Goal: Task Accomplishment & Management: Use online tool/utility

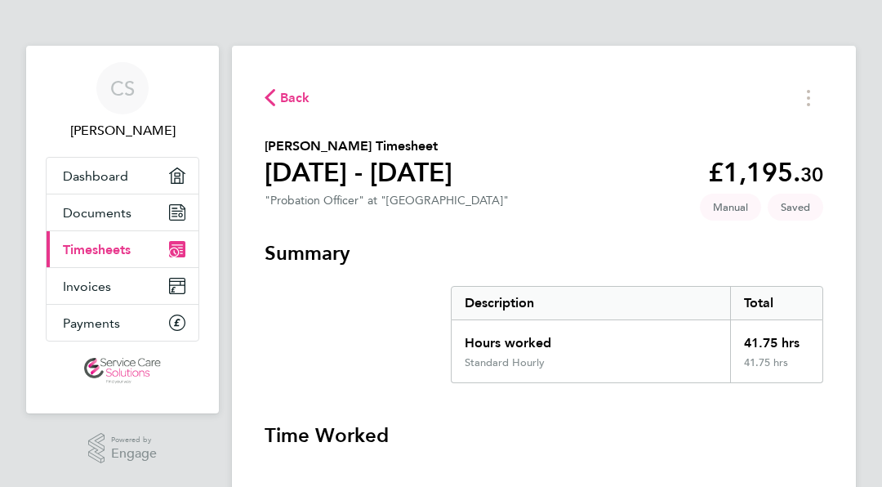
scroll to position [641, 0]
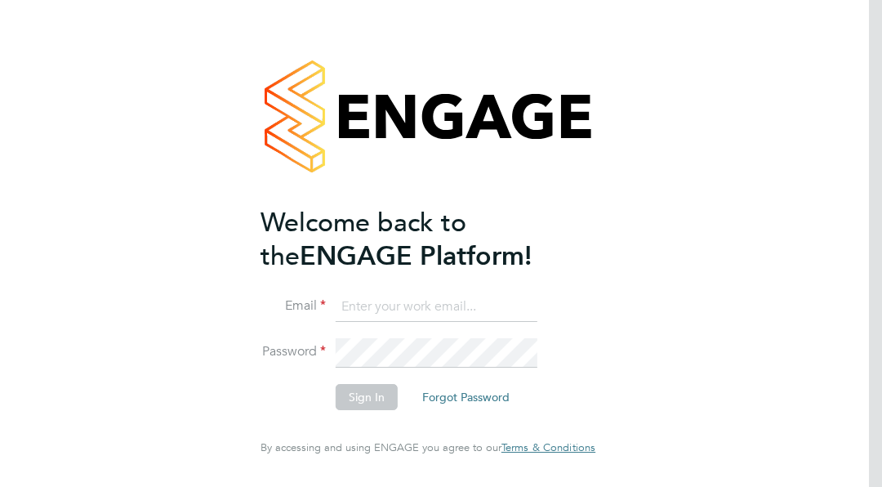
type input "cherrelle.sangster1@justice.gov.uk"
click at [362, 396] on button "Sign In" at bounding box center [367, 397] width 62 height 26
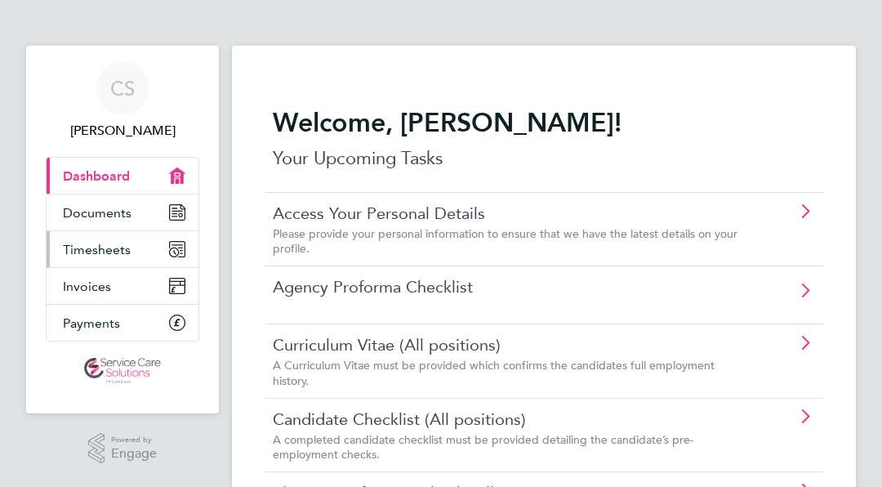
click at [78, 256] on span "Timesheets" at bounding box center [97, 250] width 68 height 16
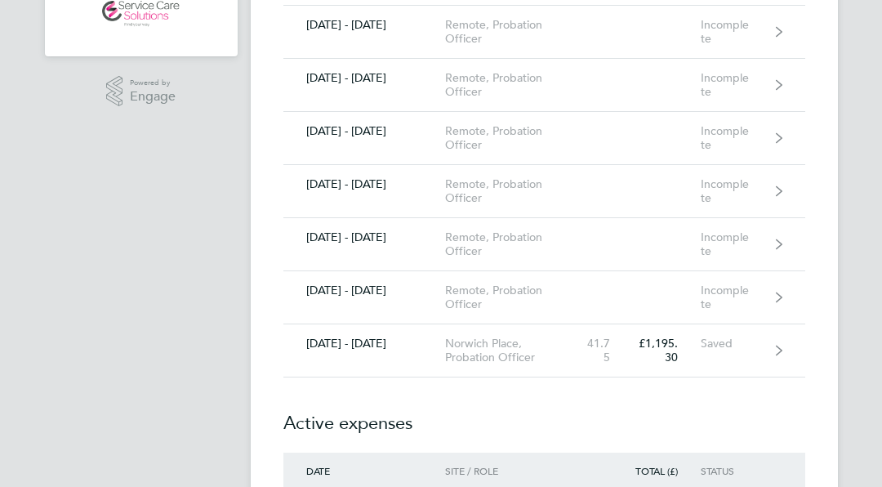
scroll to position [359, 0]
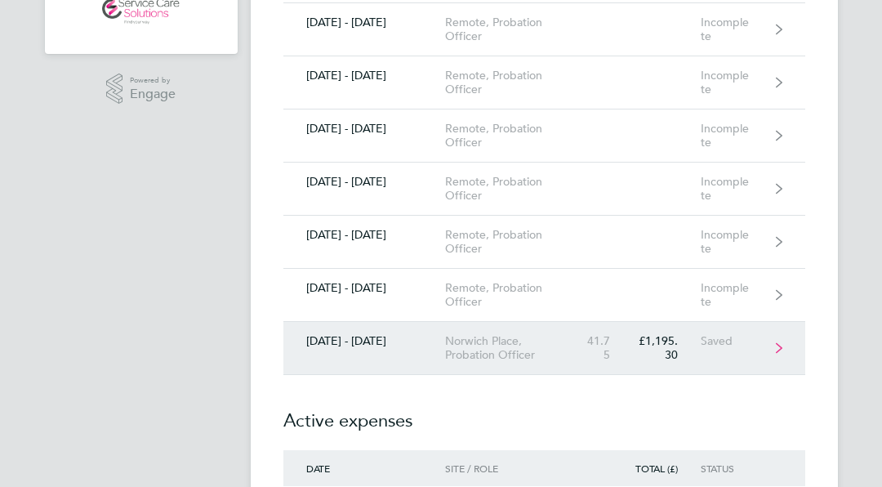
click at [537, 349] on div "Norwich Place, Probation Officer" at bounding box center [513, 348] width 136 height 28
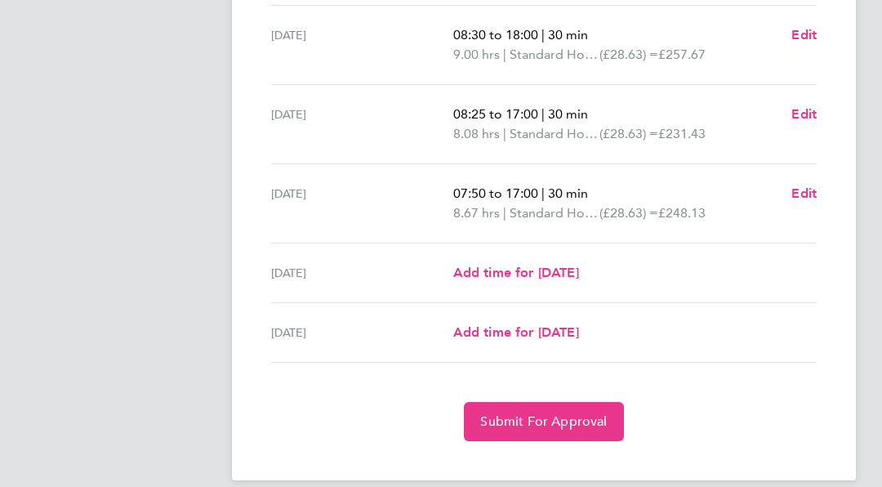
scroll to position [641, 0]
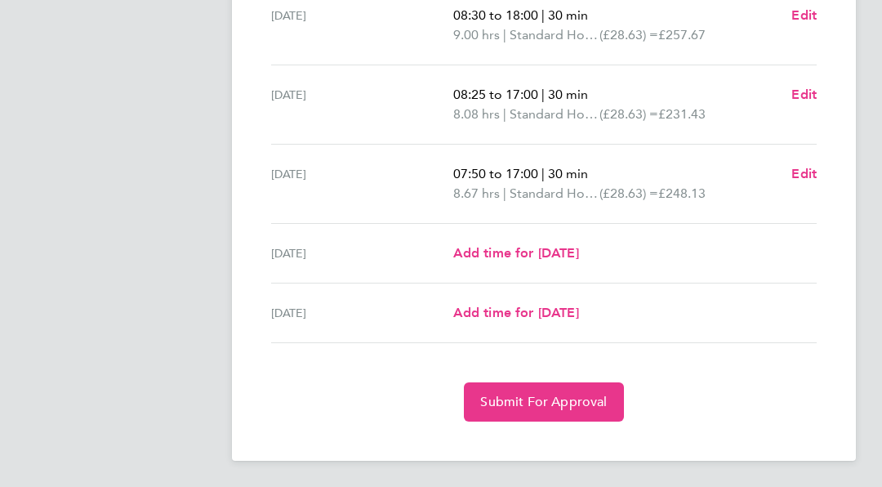
click at [720, 351] on section "Time Worked Mon 22 Sep 08:00 to 18:30 | 60 min 9.50 hrs | Standard Hourly (£28.…" at bounding box center [544, 102] width 559 height 640
click at [742, 402] on div "Submit For Approval" at bounding box center [544, 401] width 559 height 39
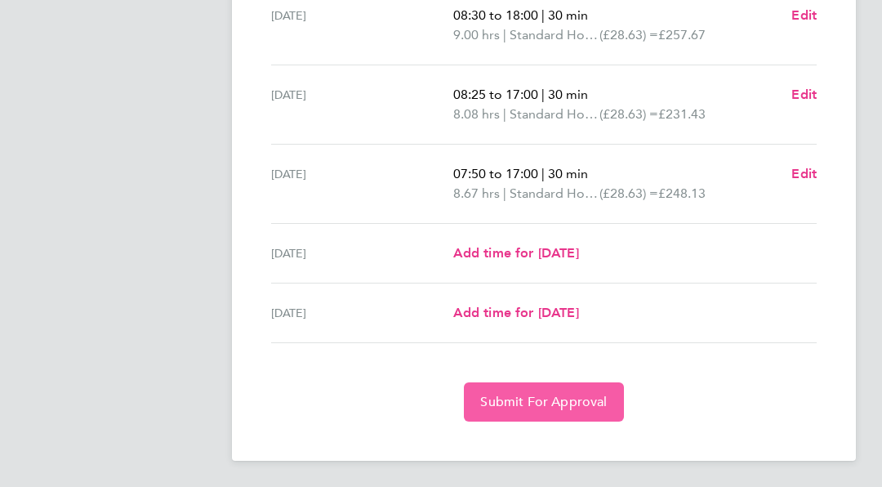
click at [534, 417] on button "Submit For Approval" at bounding box center [543, 401] width 159 height 39
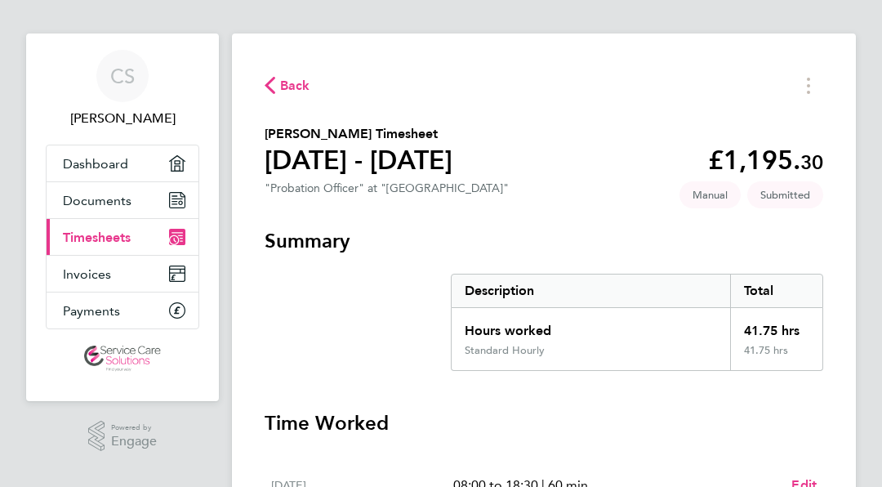
scroll to position [0, 0]
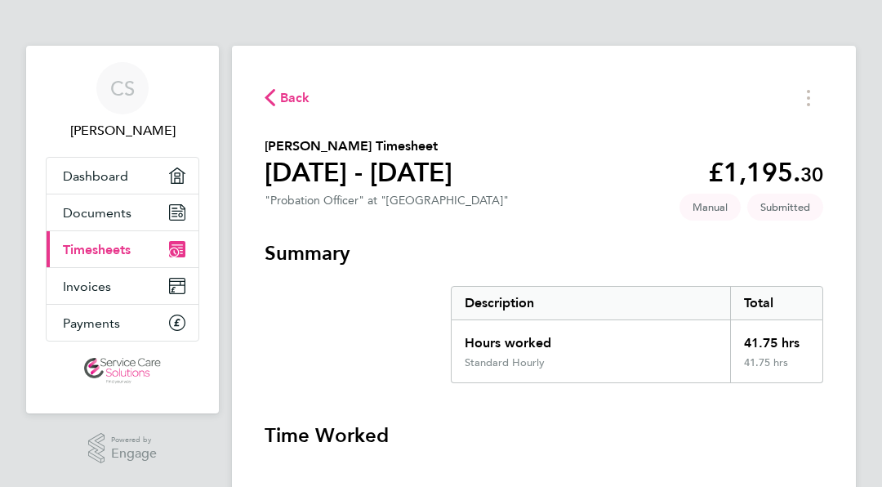
click at [95, 245] on span "Timesheets" at bounding box center [97, 250] width 68 height 16
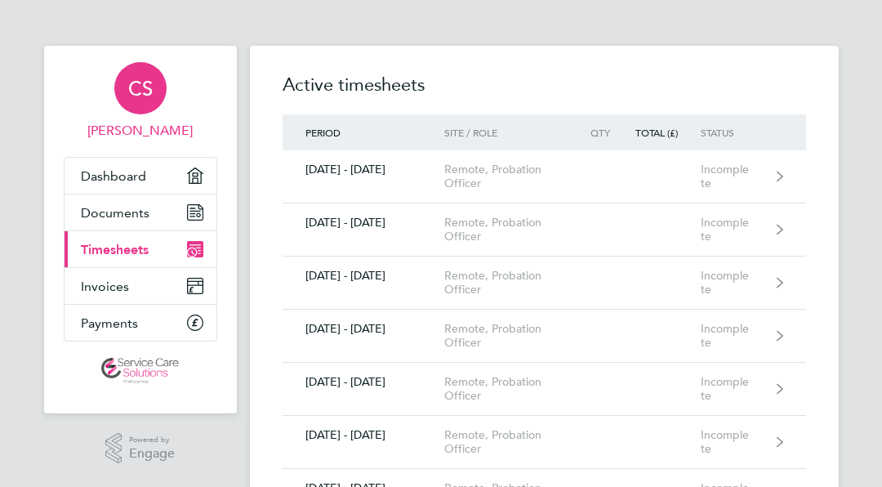
click at [154, 127] on span "[PERSON_NAME]" at bounding box center [141, 131] width 154 height 20
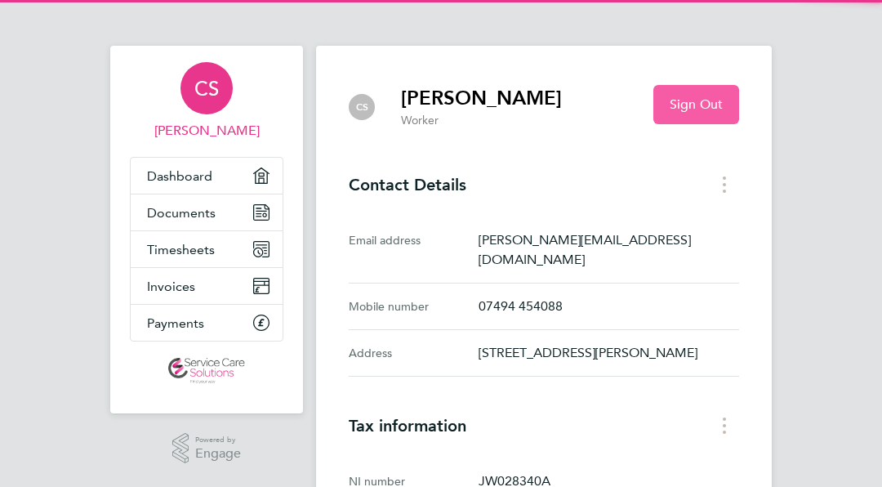
click at [723, 107] on span "Sign Out" at bounding box center [696, 104] width 53 height 16
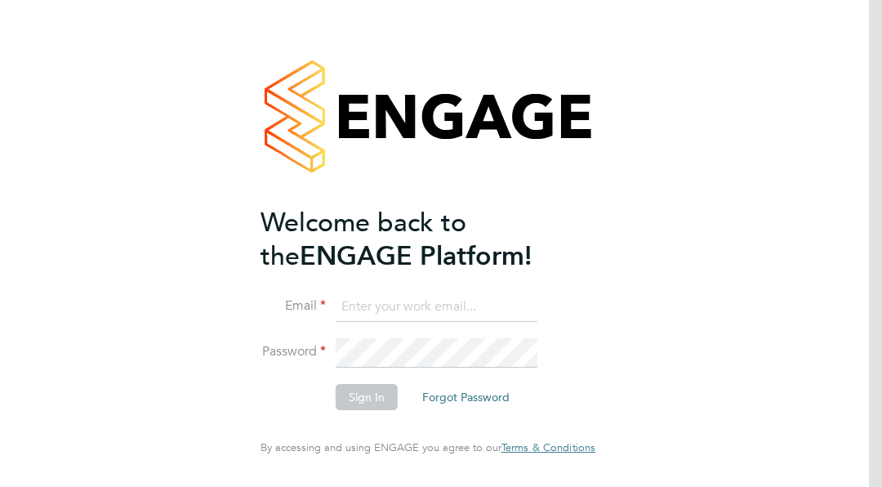
type input "cherrelle.sangster1@justice.gov.uk"
